Goal: Check status: Check status

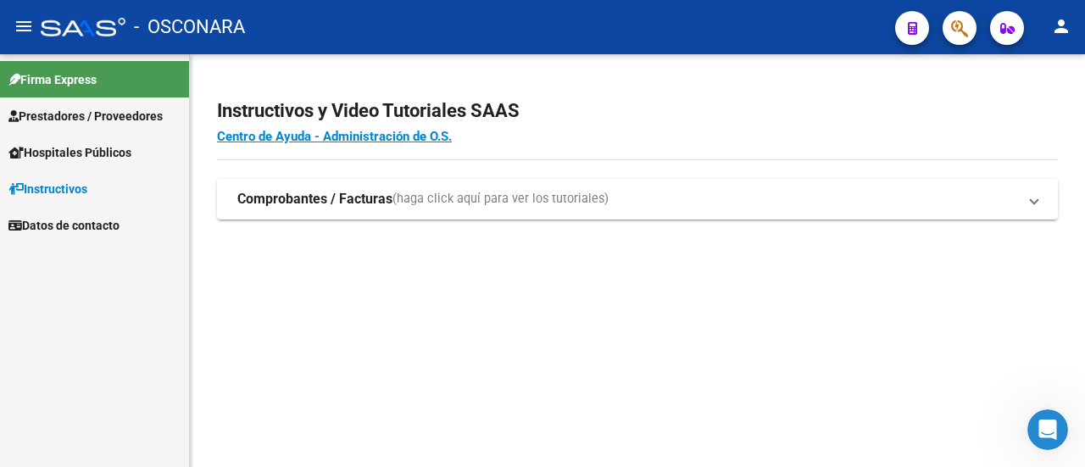
click at [321, 198] on strong "Comprobantes / Facturas" at bounding box center [314, 199] width 155 height 19
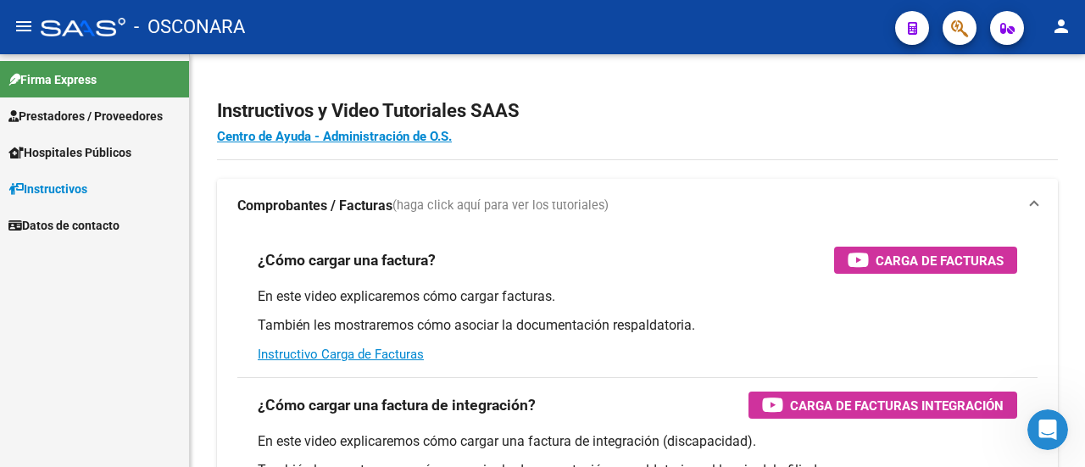
click at [1053, 18] on mat-icon "person" at bounding box center [1061, 26] width 20 height 20
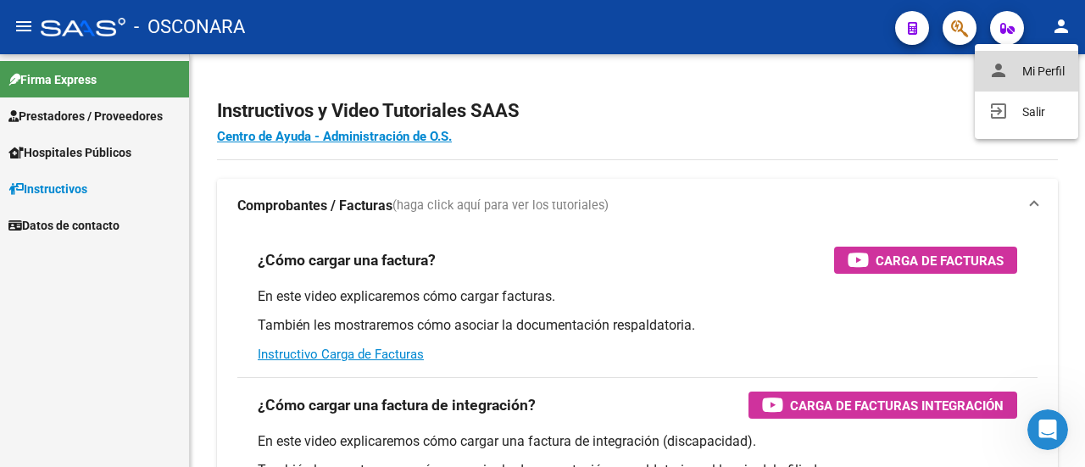
click at [1045, 64] on button "person Mi Perfil" at bounding box center [1026, 71] width 103 height 41
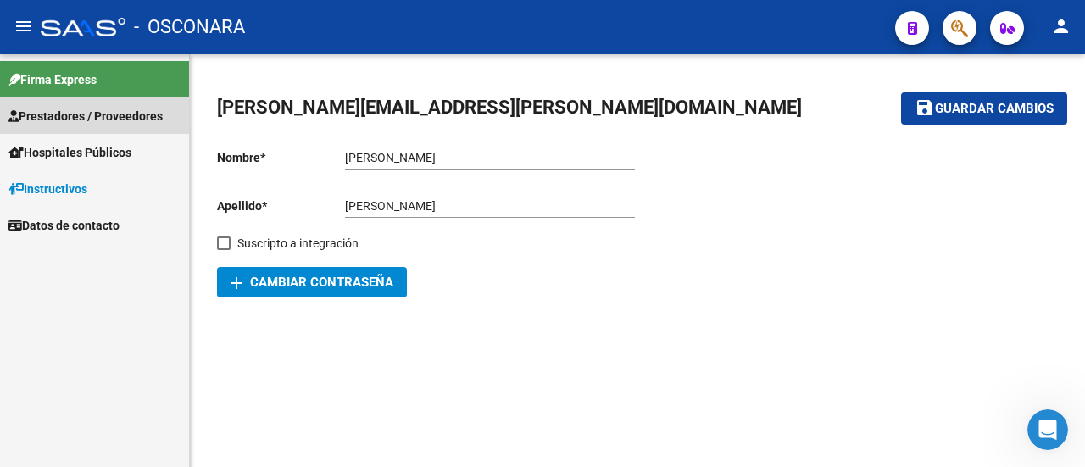
click at [85, 116] on span "Prestadores / Proveedores" at bounding box center [85, 116] width 154 height 19
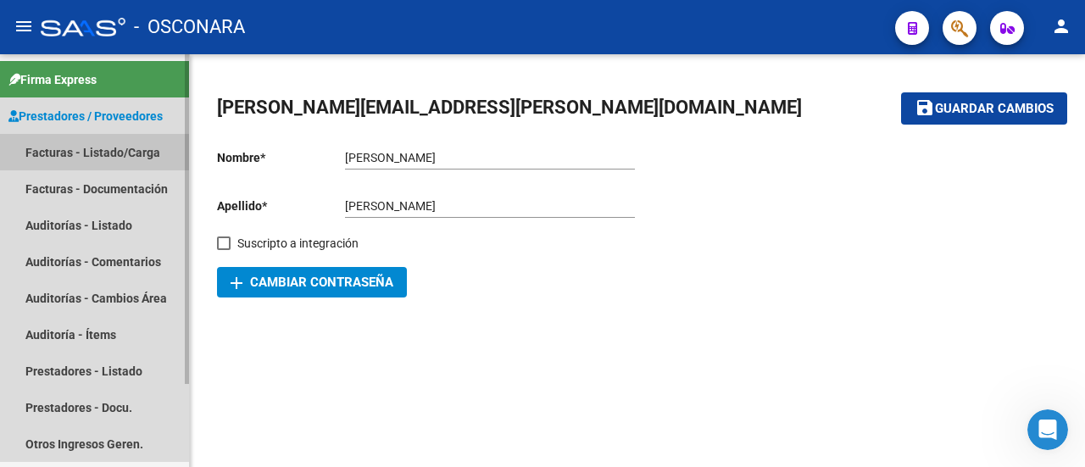
click at [107, 152] on link "Facturas - Listado/Carga" at bounding box center [94, 152] width 189 height 36
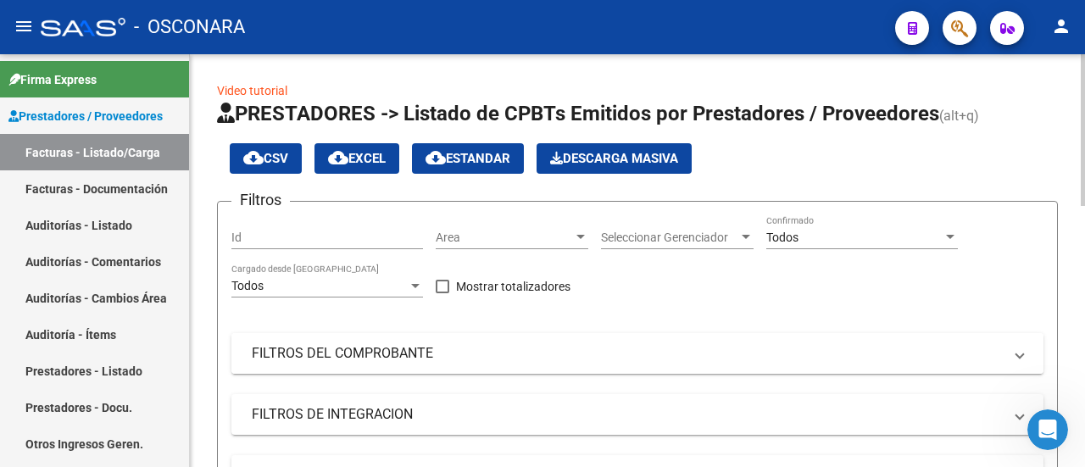
click at [456, 349] on mat-panel-title "FILTROS DEL COMPROBANTE" at bounding box center [627, 353] width 751 height 19
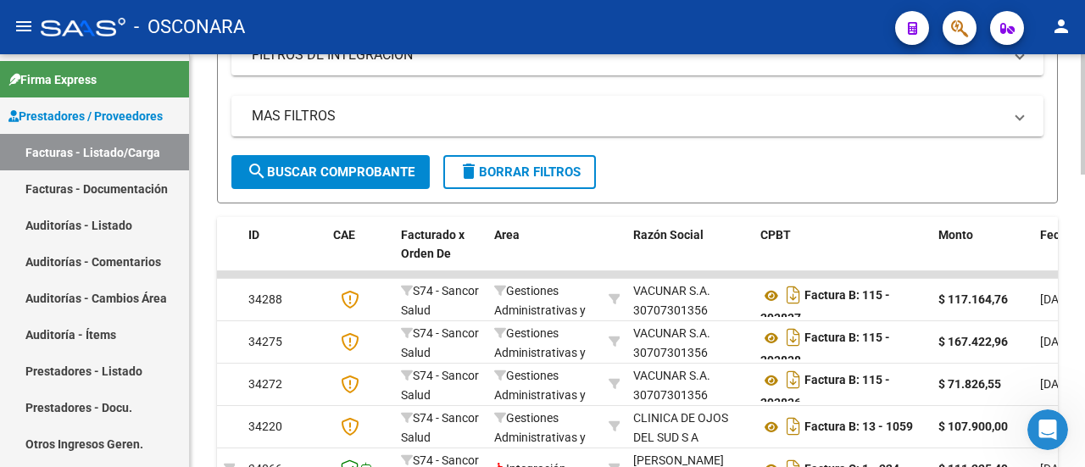
scroll to position [678, 0]
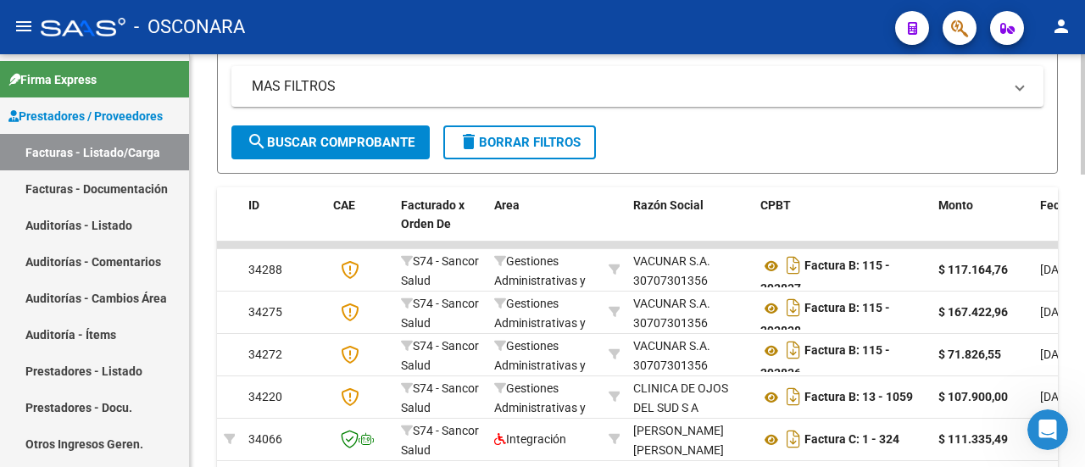
click at [364, 140] on span "search Buscar Comprobante" at bounding box center [331, 142] width 168 height 15
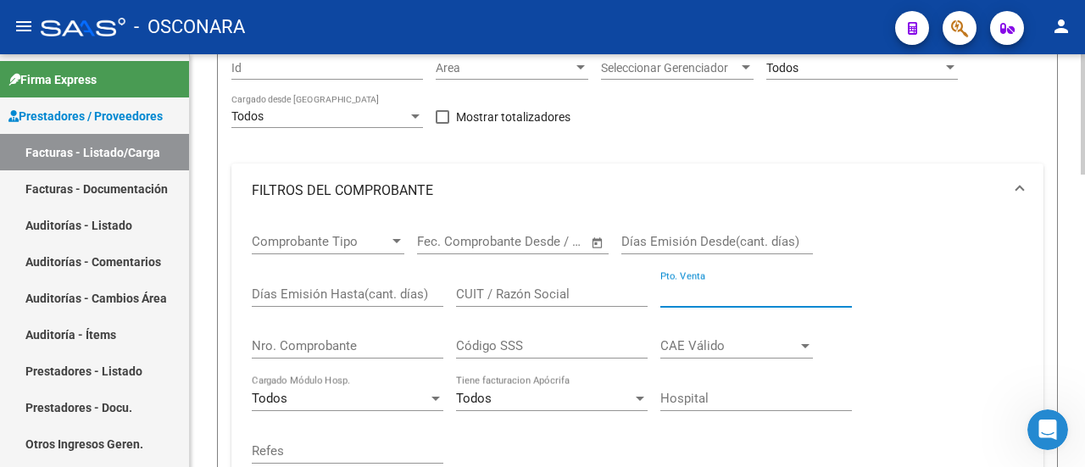
click at [693, 289] on input "Pto. Venta" at bounding box center [757, 294] width 192 height 15
paste input "00010"
type input "00010"
click at [371, 359] on div "Nro. Comprobante" at bounding box center [348, 340] width 192 height 36
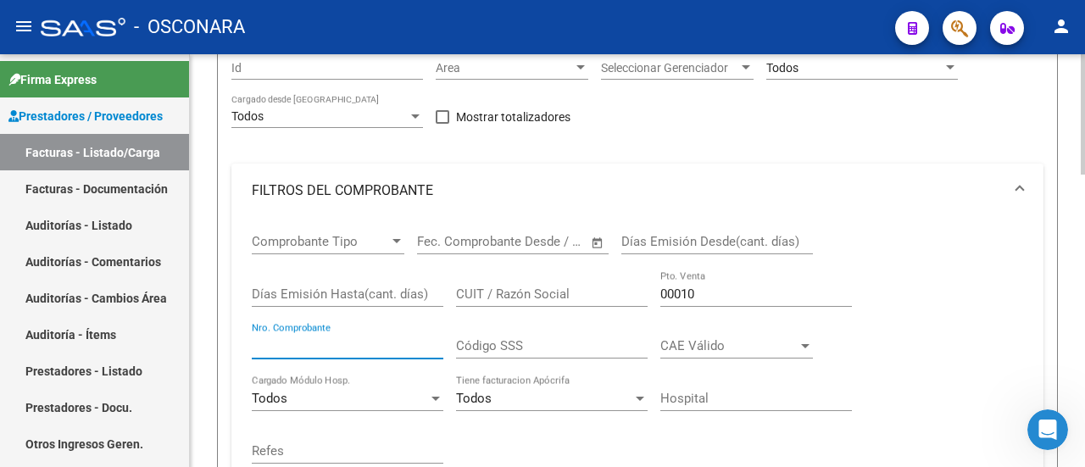
click at [365, 348] on input "Nro. Comprobante" at bounding box center [348, 345] width 192 height 15
paste input "00002949"
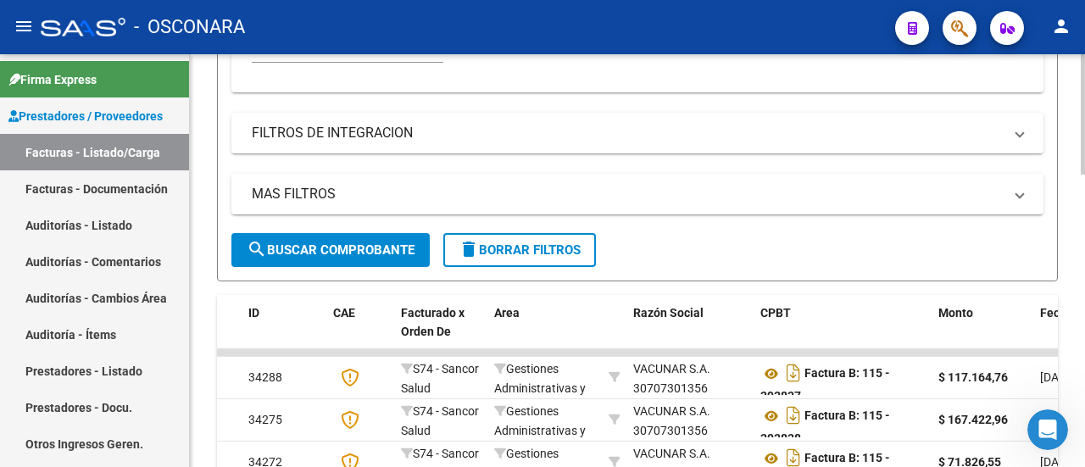
scroll to position [594, 0]
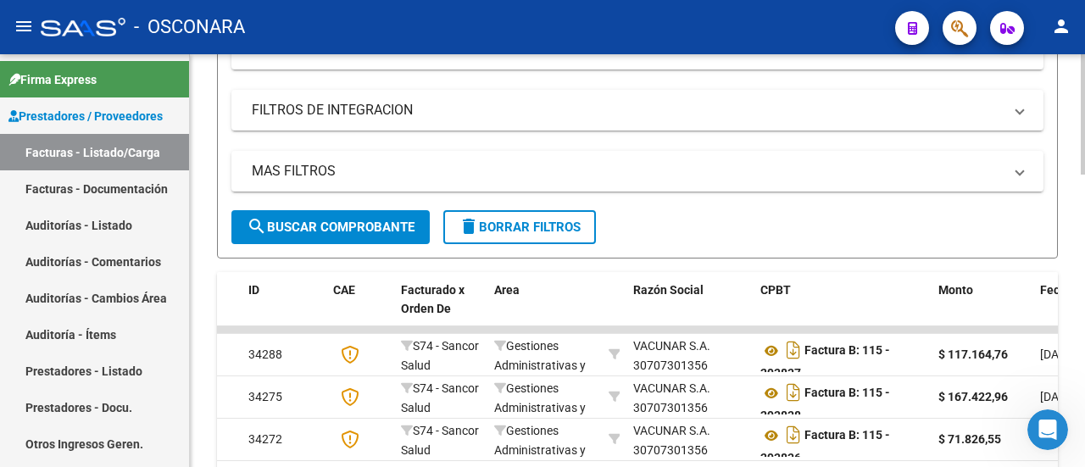
type input "00002949"
click at [370, 238] on button "search Buscar Comprobante" at bounding box center [330, 227] width 198 height 34
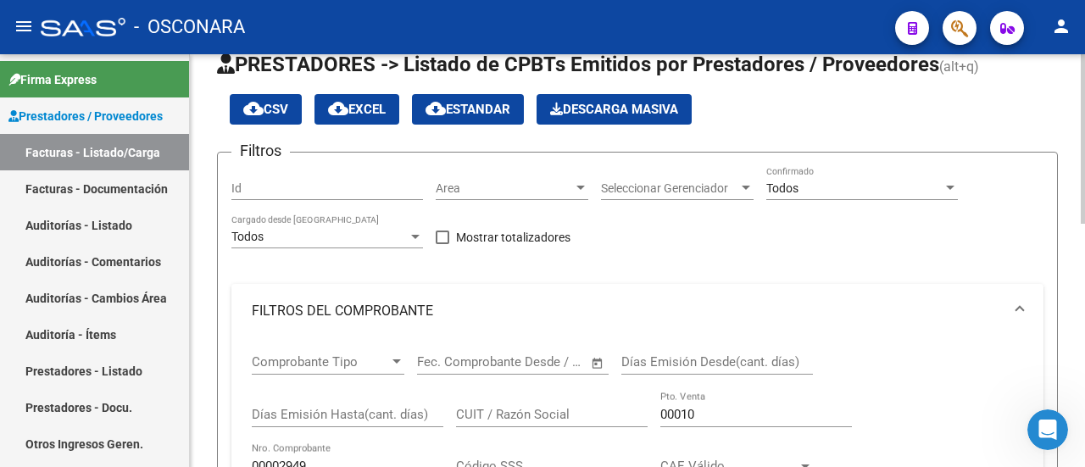
scroll to position [0, 0]
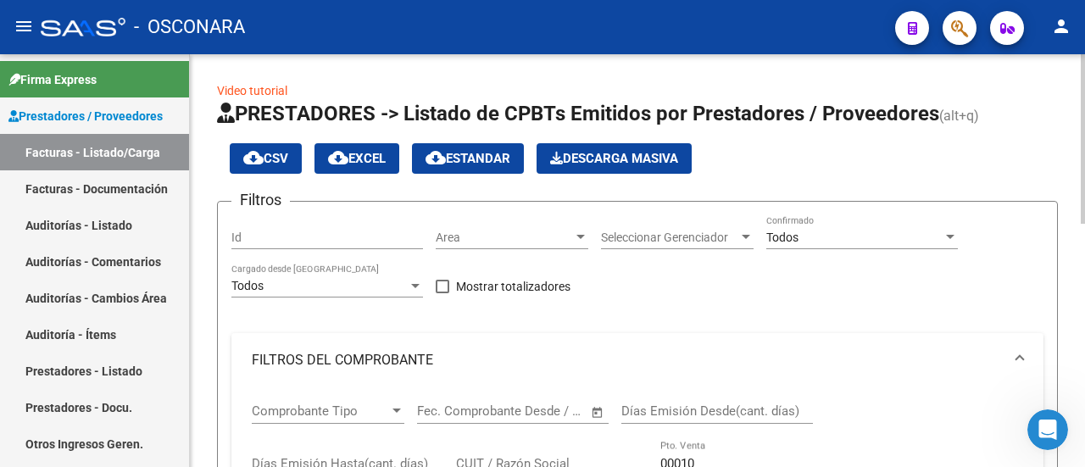
click at [850, 234] on div "Todos" at bounding box center [855, 238] width 176 height 14
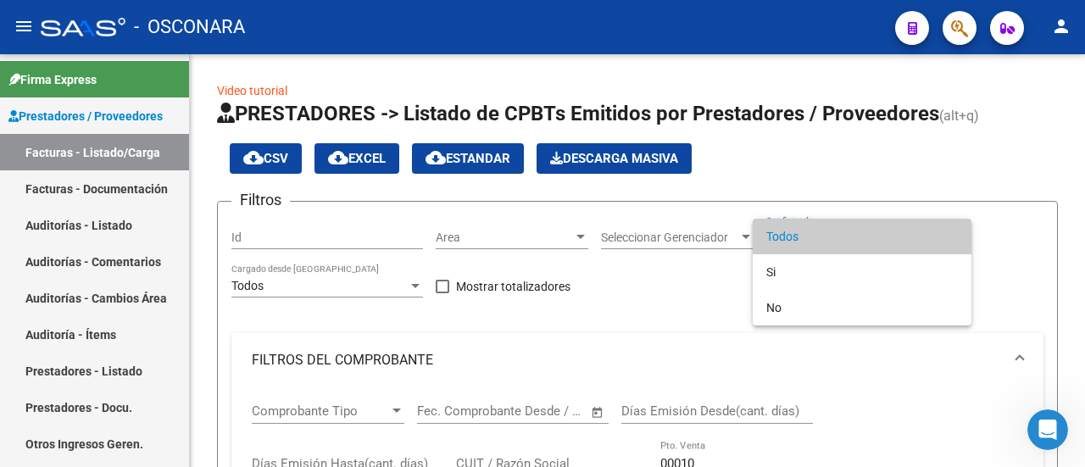
click at [1011, 192] on div at bounding box center [542, 233] width 1085 height 467
